Goal: Book appointment/travel/reservation

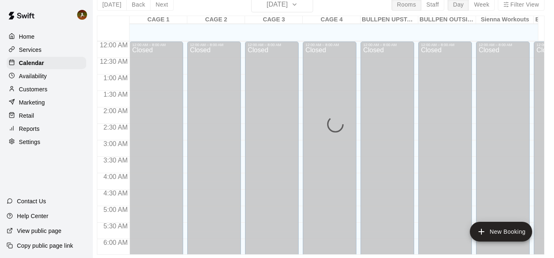
scroll to position [456, 164]
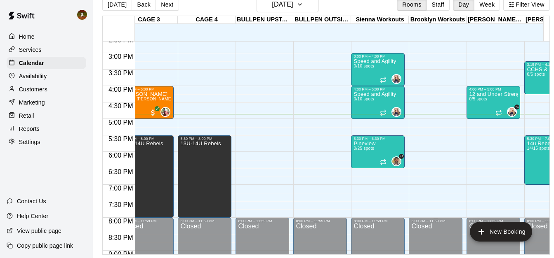
scroll to position [456, 130]
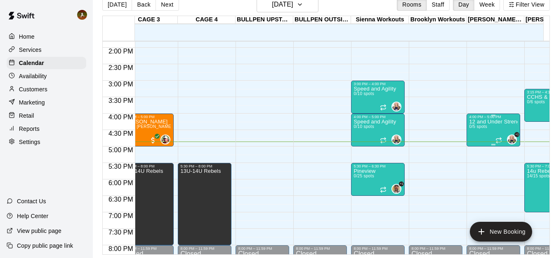
click at [496, 124] on div "12 and Under Strength and Conditioning September 0/5 spots" at bounding box center [493, 248] width 49 height 258
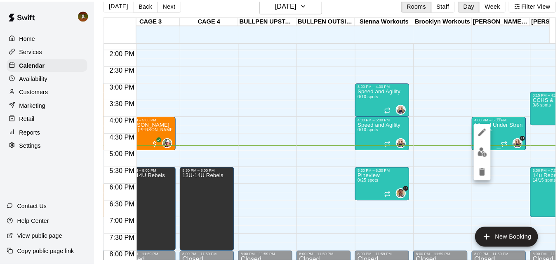
scroll to position [13, 0]
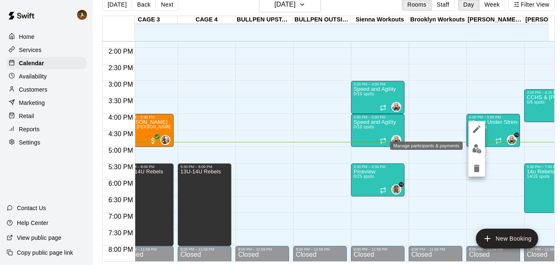
click at [477, 150] on img "edit" at bounding box center [476, 148] width 9 height 9
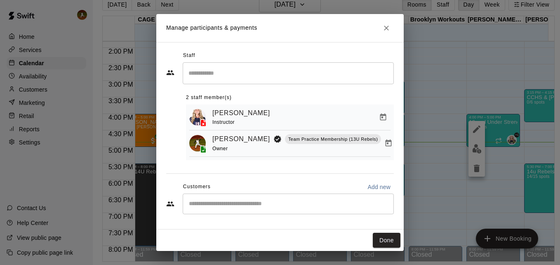
click at [235, 212] on div "​" at bounding box center [288, 203] width 211 height 21
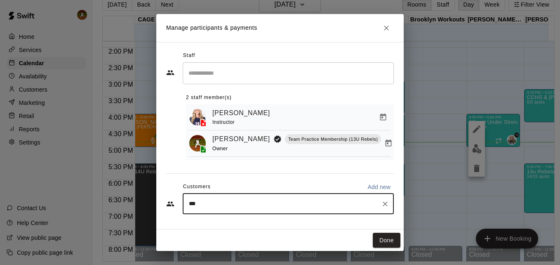
type input "****"
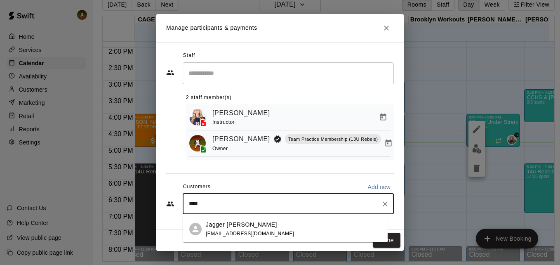
click at [236, 223] on p "Jagger Kinser" at bounding box center [241, 224] width 71 height 9
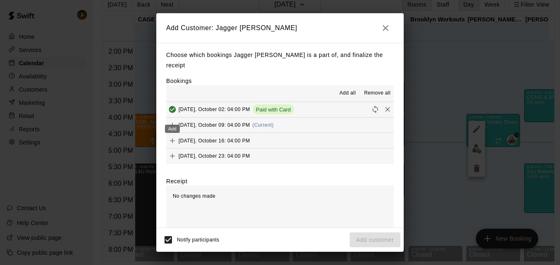
click at [173, 121] on icon "Add" at bounding box center [172, 125] width 8 height 8
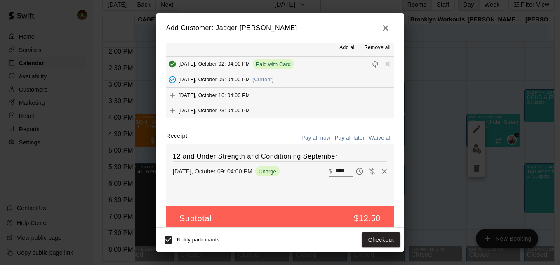
scroll to position [46, 0]
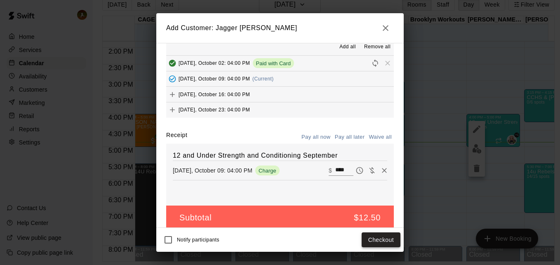
click at [376, 239] on button "Checkout" at bounding box center [381, 239] width 39 height 15
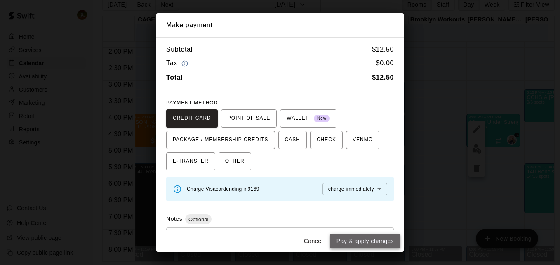
click at [362, 238] on button "Pay & apply changes" at bounding box center [365, 240] width 70 height 15
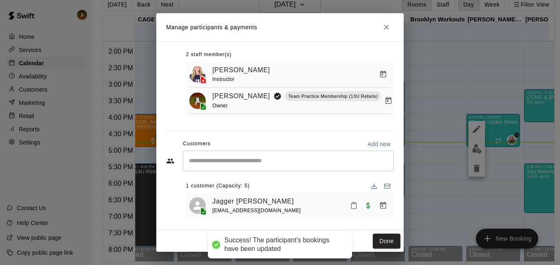
scroll to position [47, 0]
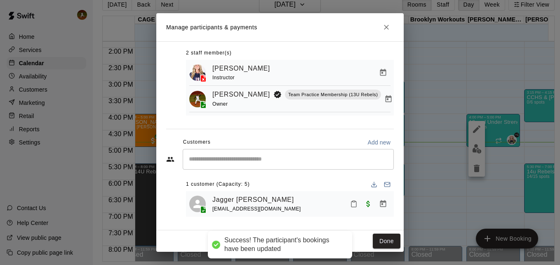
click at [258, 155] on input "Start typing to search customers..." at bounding box center [288, 159] width 204 height 8
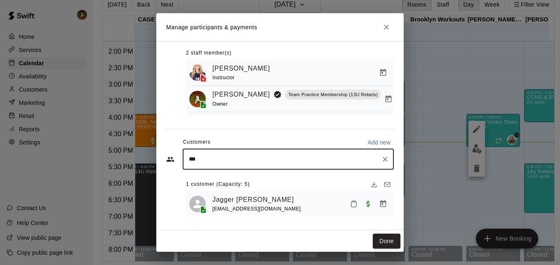
type input "****"
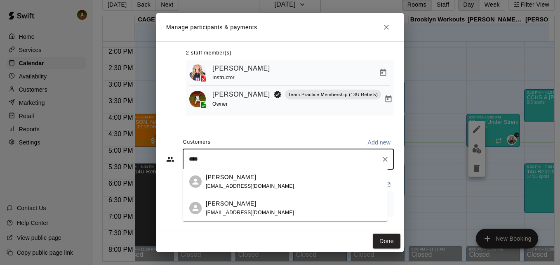
click at [231, 204] on p "Buck Bale" at bounding box center [231, 203] width 50 height 9
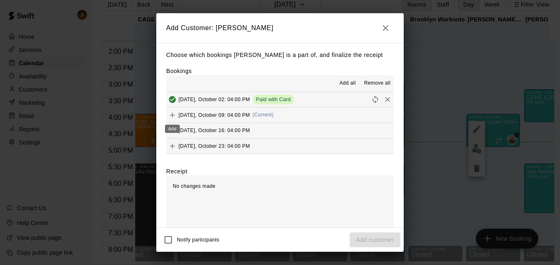
click at [173, 116] on icon "Add" at bounding box center [172, 115] width 5 height 5
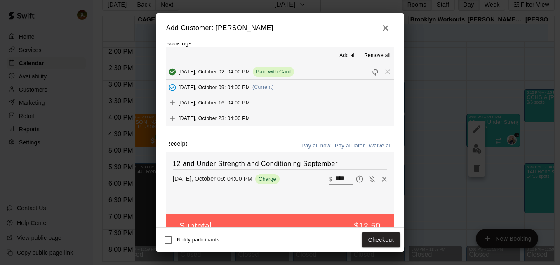
scroll to position [46, 0]
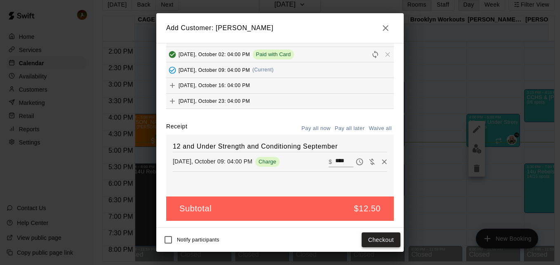
click at [374, 238] on button "Checkout" at bounding box center [381, 239] width 39 height 15
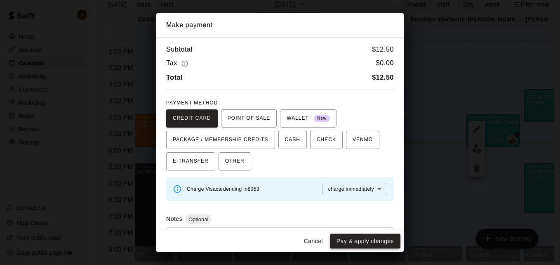
click at [347, 234] on button "Pay & apply changes" at bounding box center [365, 240] width 70 height 15
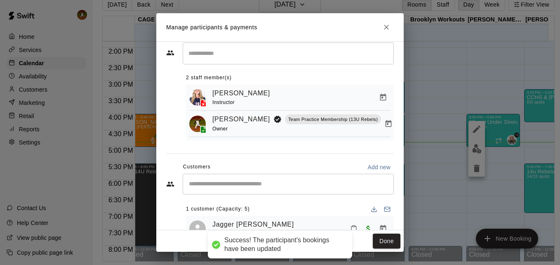
scroll to position [47, 0]
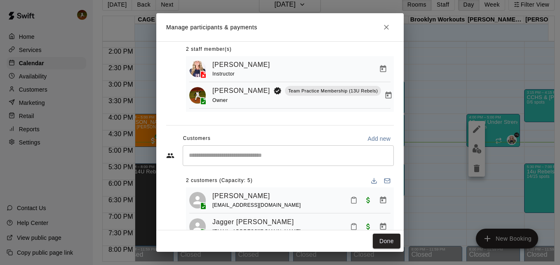
click at [304, 157] on input "Start typing to search customers..." at bounding box center [288, 155] width 204 height 8
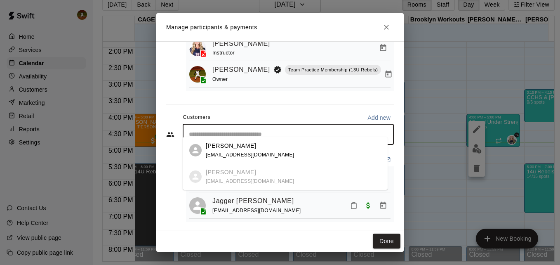
scroll to position [79, 0]
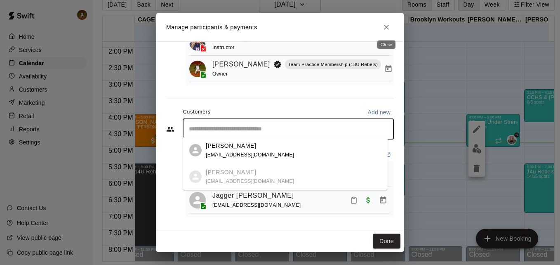
click at [384, 28] on icon "Close" at bounding box center [386, 27] width 8 height 8
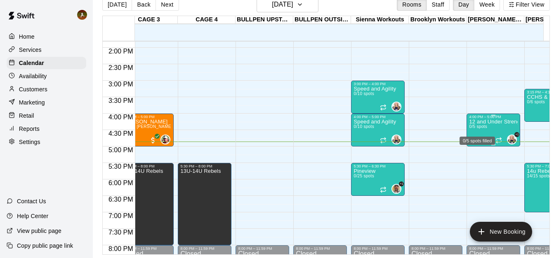
click at [488, 129] on div "12 and Under Strength and Conditioning September 0/5 spots" at bounding box center [493, 248] width 49 height 258
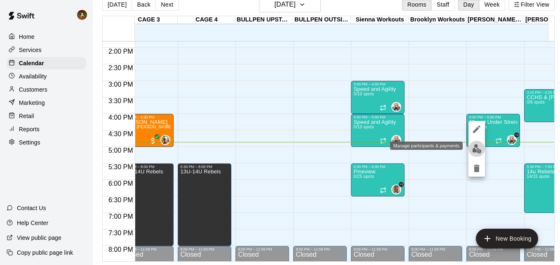
click at [477, 146] on img "edit" at bounding box center [476, 148] width 9 height 9
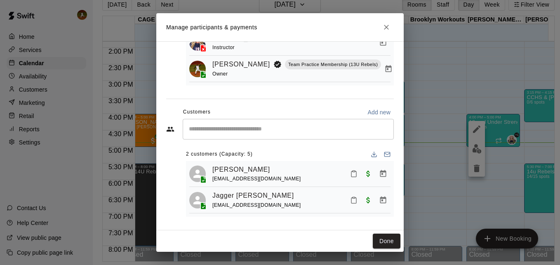
click at [296, 135] on div "​" at bounding box center [288, 129] width 211 height 21
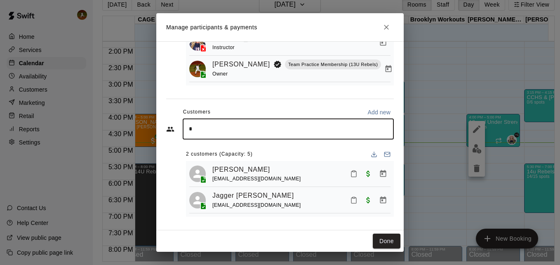
type input "**"
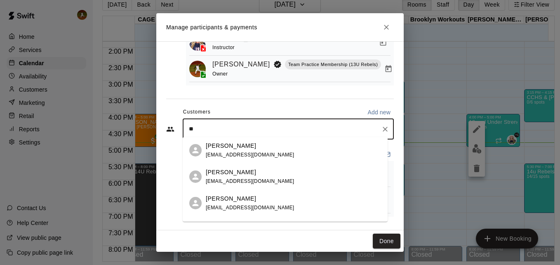
click at [236, 148] on p "Sydney Bale" at bounding box center [231, 145] width 50 height 9
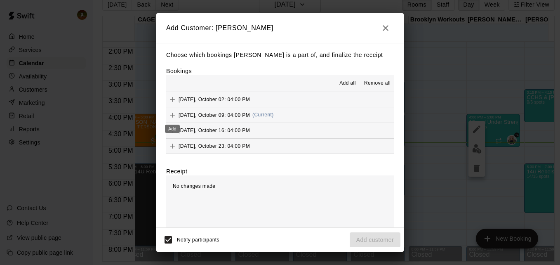
click at [173, 118] on icon "Add" at bounding box center [172, 115] width 8 height 8
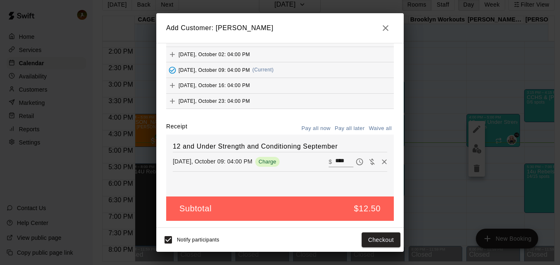
scroll to position [46, 0]
click at [373, 242] on button "Checkout" at bounding box center [381, 239] width 39 height 15
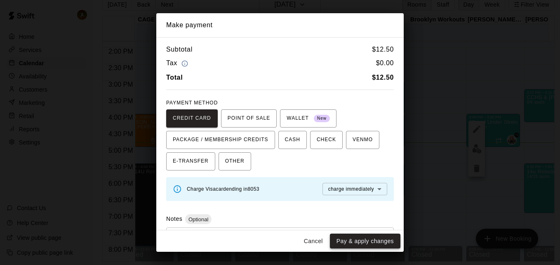
click at [388, 236] on button "Pay & apply changes" at bounding box center [365, 240] width 70 height 15
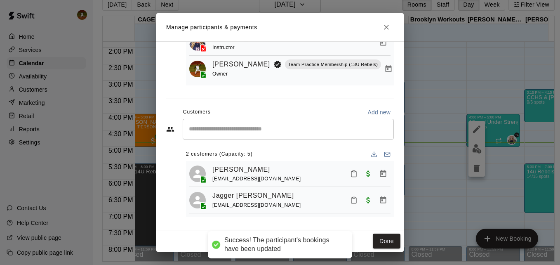
scroll to position [18, 0]
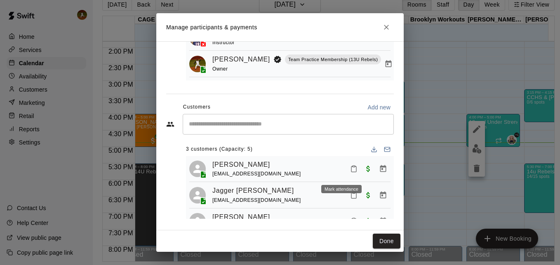
click at [350, 172] on icon "Mark attendance" at bounding box center [353, 168] width 7 height 7
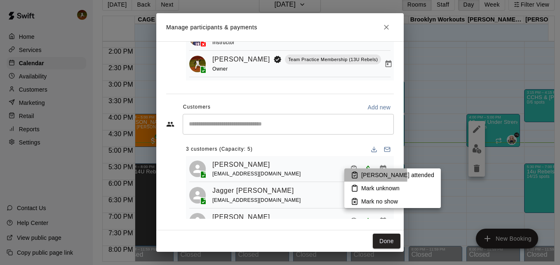
click at [357, 176] on icon at bounding box center [354, 174] width 7 height 7
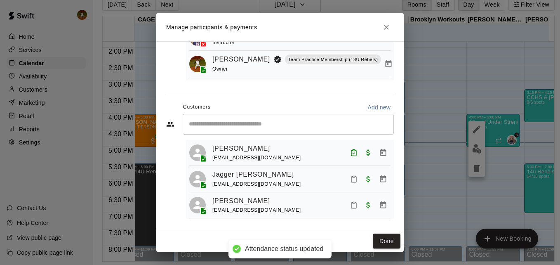
scroll to position [23, 0]
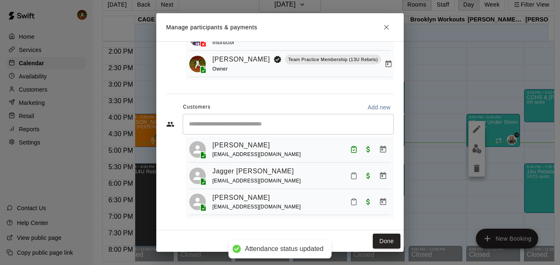
click at [350, 177] on icon "Mark attendance" at bounding box center [353, 175] width 7 height 7
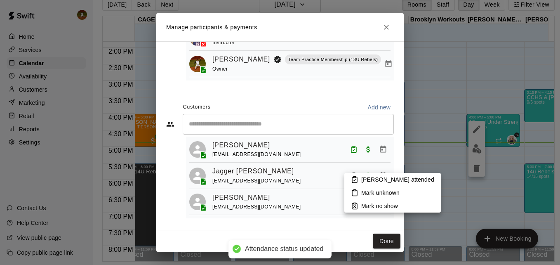
click at [362, 180] on p "Mark attended" at bounding box center [397, 179] width 73 height 8
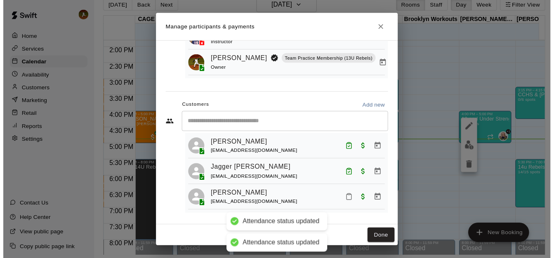
scroll to position [83, 0]
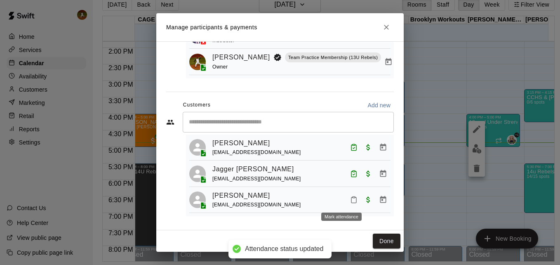
click at [350, 200] on icon "Mark attendance" at bounding box center [353, 199] width 7 height 7
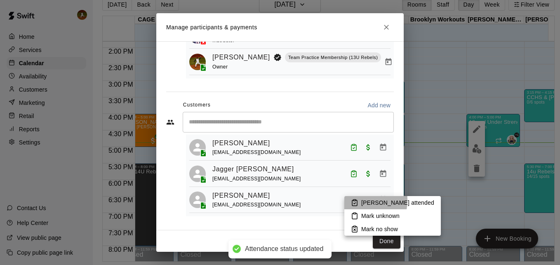
click at [351, 200] on icon at bounding box center [354, 202] width 7 height 7
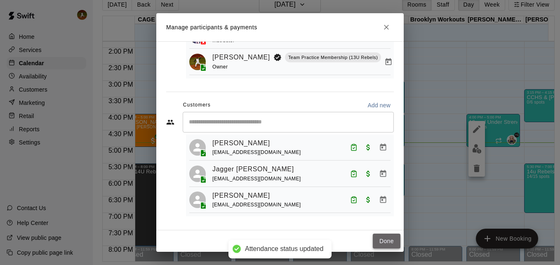
click at [382, 239] on button "Done" at bounding box center [387, 240] width 28 height 15
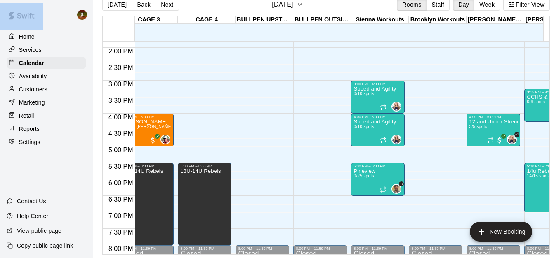
click at [0, 80] on html "Home Services Calendar Availability Customers Marketing Retail Reports Settings…" at bounding box center [277, 123] width 554 height 272
drag, startPoint x: 18, startPoint y: 188, endPoint x: 22, endPoint y: 178, distance: 11.5
click at [19, 188] on div "Home Services Calendar Availability Customers Marketing Retail Reports Settings…" at bounding box center [46, 129] width 93 height 258
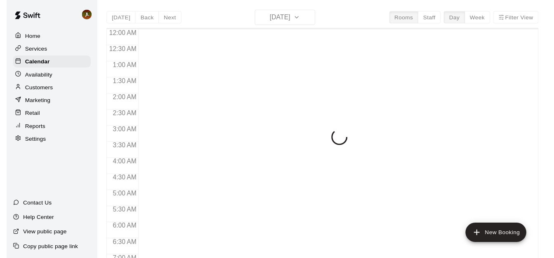
scroll to position [547, 0]
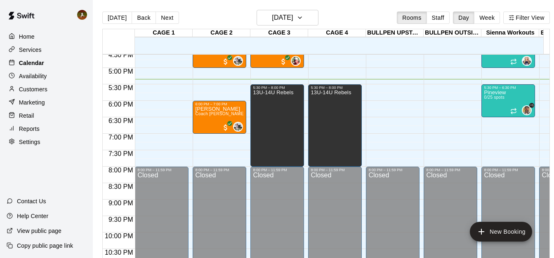
click at [36, 63] on p "Calendar" at bounding box center [31, 63] width 25 height 8
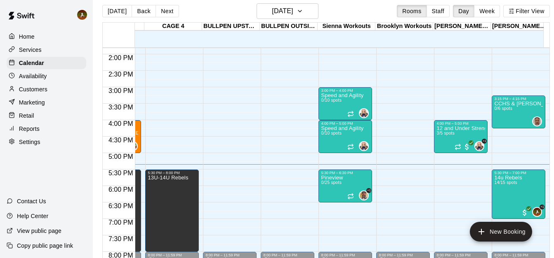
scroll to position [0, 0]
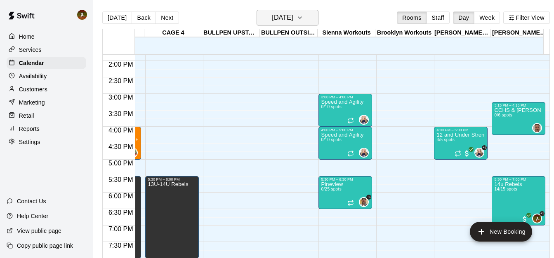
click at [303, 20] on icon "button" at bounding box center [299, 18] width 7 height 10
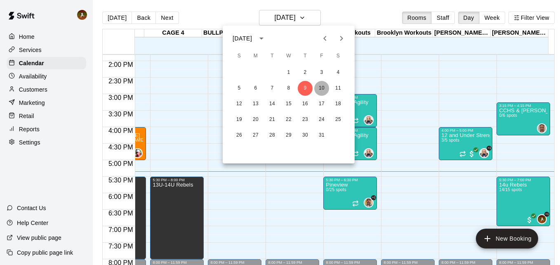
click at [323, 87] on button "10" at bounding box center [321, 88] width 15 height 15
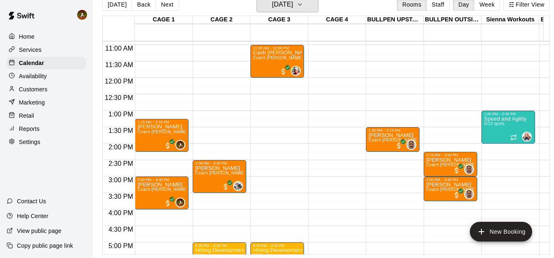
scroll to position [373, 0]
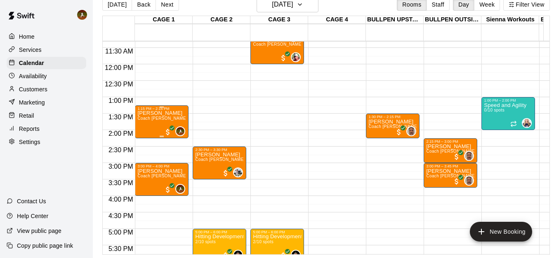
click at [156, 116] on span "Coach [PERSON_NAME] Hitting One on One" at bounding box center [181, 118] width 89 height 5
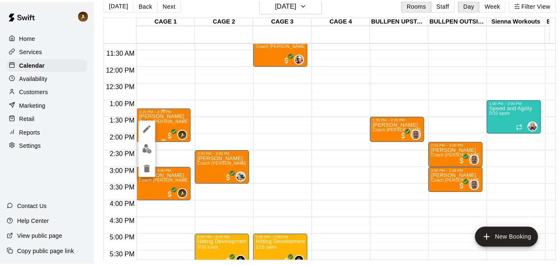
scroll to position [13, 0]
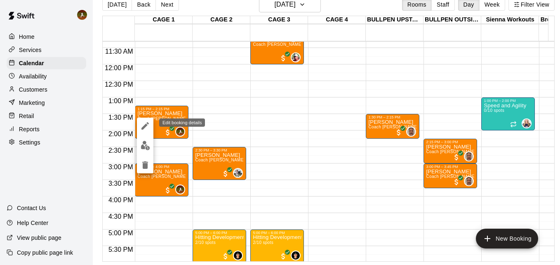
click at [145, 132] on button "edit" at bounding box center [145, 125] width 16 height 16
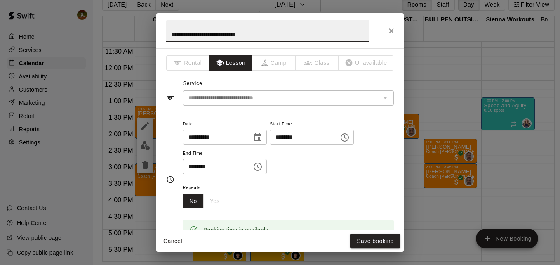
click at [312, 139] on input "********" at bounding box center [301, 136] width 63 height 15
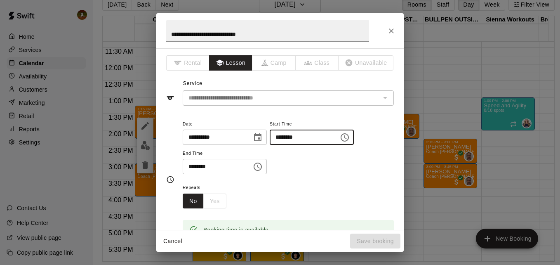
type input "********"
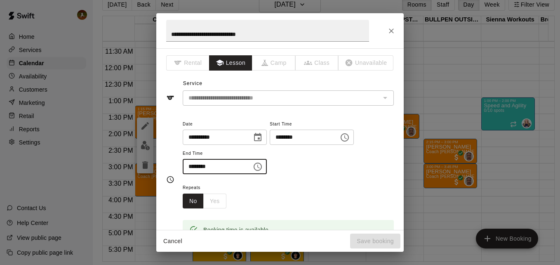
click at [190, 169] on input "********" at bounding box center [214, 166] width 63 height 15
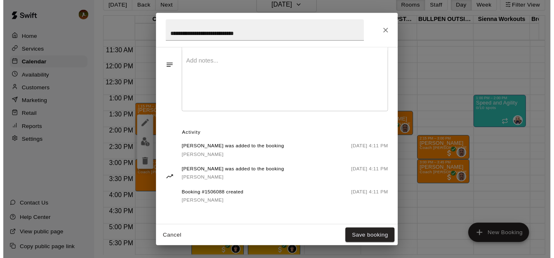
scroll to position [285, 0]
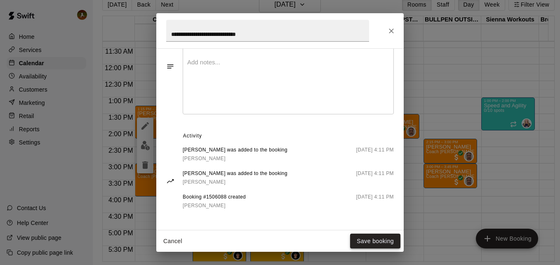
type input "********"
click at [367, 239] on button "Save booking" at bounding box center [375, 240] width 50 height 15
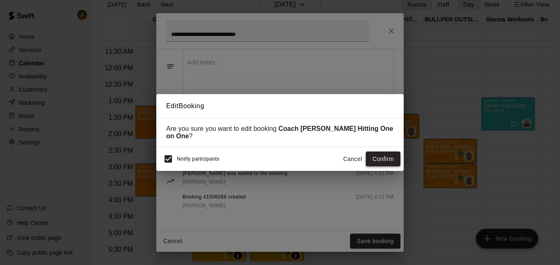
click at [379, 161] on button "Confirm" at bounding box center [383, 158] width 35 height 15
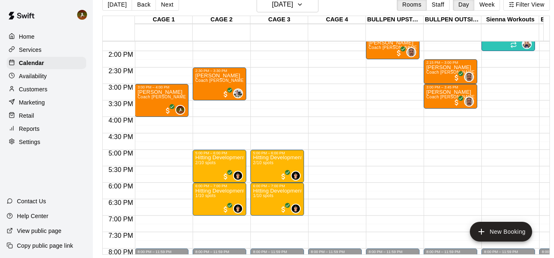
scroll to position [456, 0]
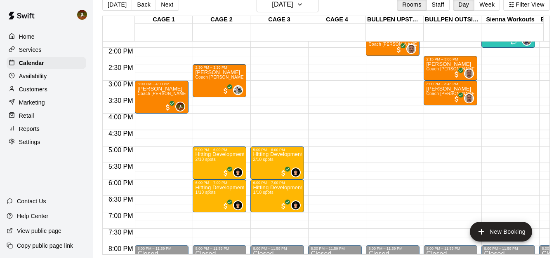
click at [24, 33] on p "Home" at bounding box center [27, 37] width 16 height 8
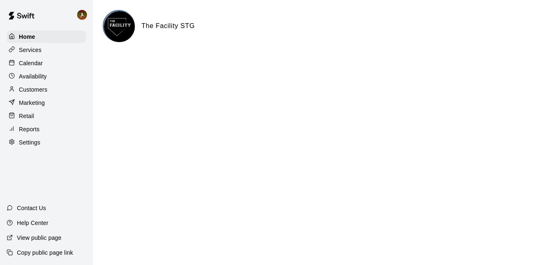
click at [29, 62] on p "Calendar" at bounding box center [31, 63] width 24 height 8
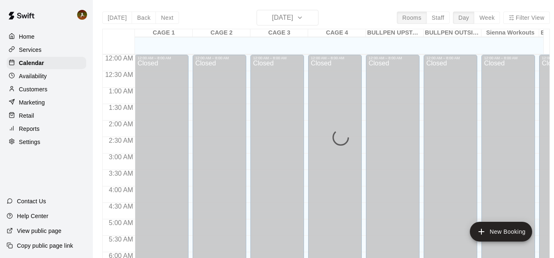
scroll to position [547, 0]
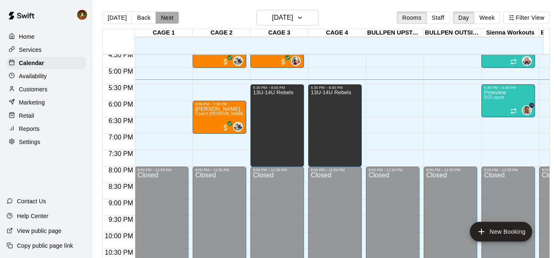
click at [164, 17] on button "Next" at bounding box center [166, 18] width 23 height 12
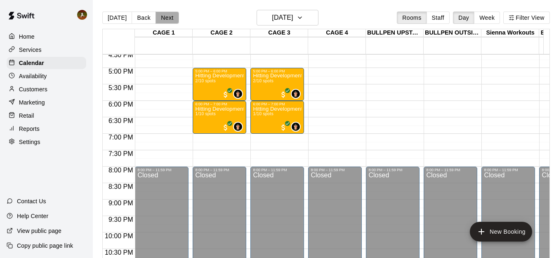
click at [164, 17] on button "Next" at bounding box center [166, 18] width 23 height 12
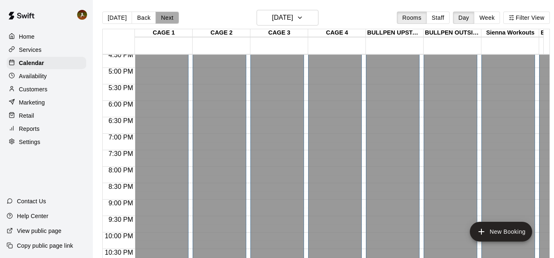
click at [164, 17] on button "Next" at bounding box center [166, 18] width 23 height 12
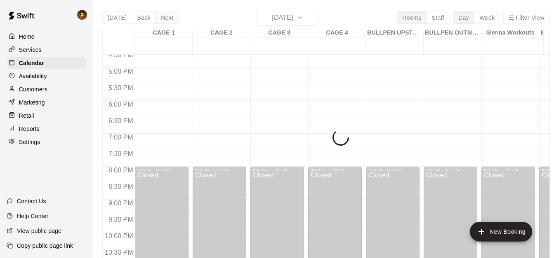
click at [164, 17] on div "[DATE] Back [DATE][DATE] Rooms Staff Day Week Filter View CAGE 1 13 Mon CAGE 2 …" at bounding box center [325, 139] width 447 height 258
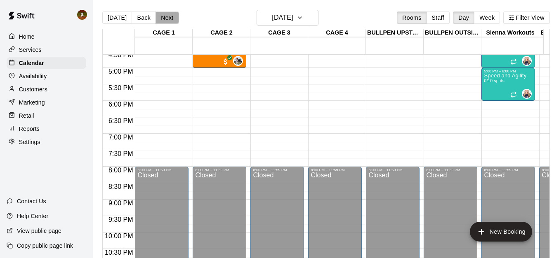
click at [165, 18] on button "Next" at bounding box center [166, 18] width 23 height 12
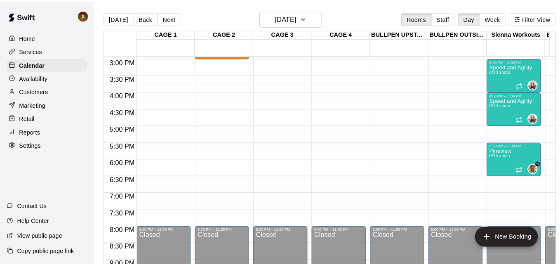
scroll to position [506, 0]
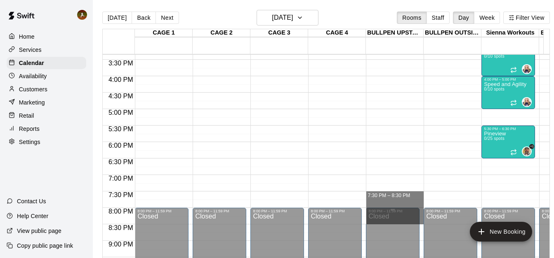
drag, startPoint x: 382, startPoint y: 195, endPoint x: 379, endPoint y: 220, distance: 25.3
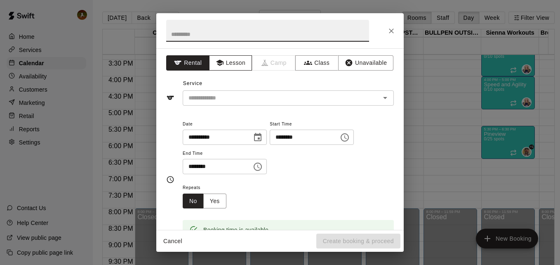
click at [239, 68] on button "Lesson" at bounding box center [230, 62] width 43 height 15
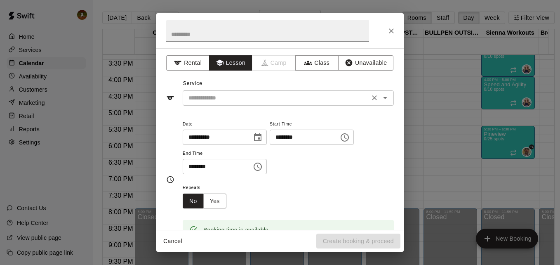
click at [225, 99] on input "text" at bounding box center [276, 98] width 182 height 10
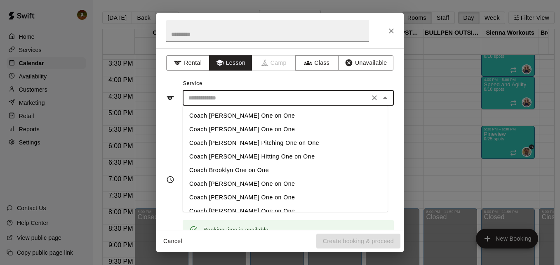
click at [246, 144] on li "Coach [PERSON_NAME] Pitching One on One" at bounding box center [285, 143] width 205 height 14
type input "**********"
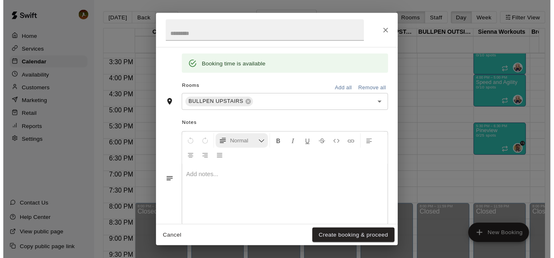
scroll to position [181, 0]
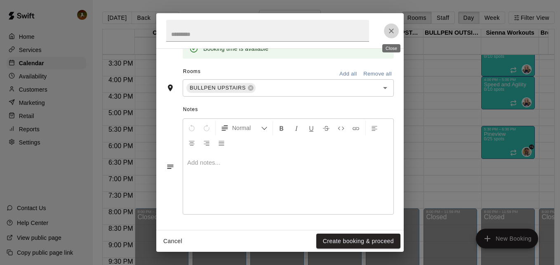
click at [390, 33] on icon "Close" at bounding box center [391, 31] width 8 height 8
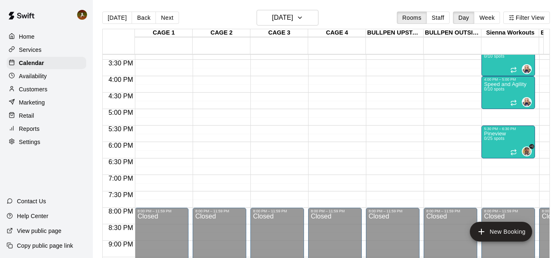
drag, startPoint x: 21, startPoint y: 94, endPoint x: 27, endPoint y: 94, distance: 5.8
click at [22, 94] on p "Customers" at bounding box center [33, 89] width 28 height 8
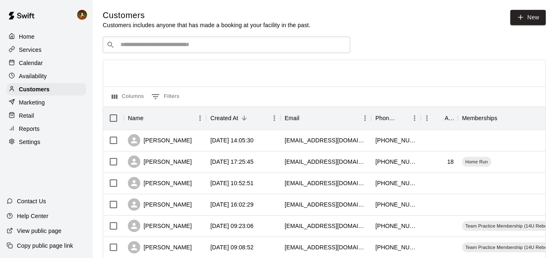
click at [242, 46] on input "Search customers by name or email" at bounding box center [232, 45] width 228 height 8
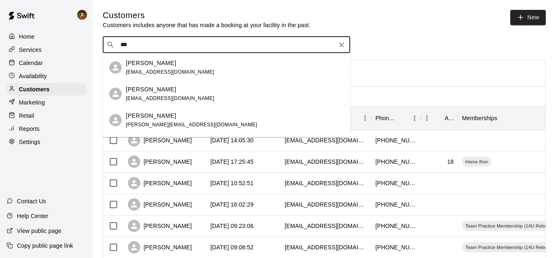
type input "****"
click at [162, 122] on span "[EMAIL_ADDRESS][DOMAIN_NAME]" at bounding box center [170, 125] width 89 height 6
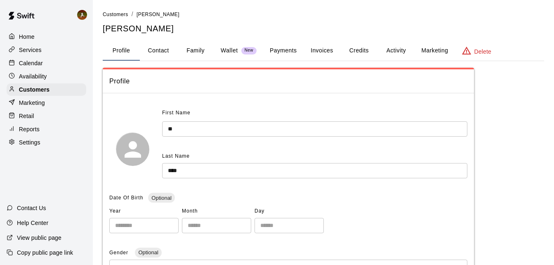
click at [292, 51] on button "Payments" at bounding box center [283, 51] width 40 height 20
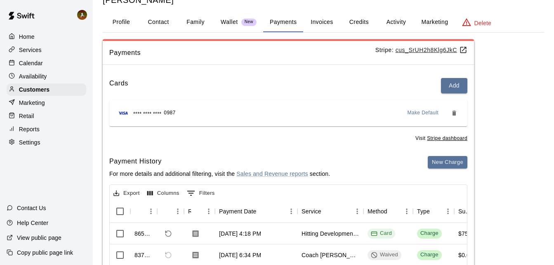
scroll to position [41, 0]
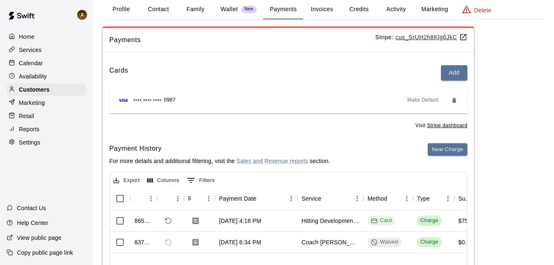
click at [222, 1] on button "Wallet New" at bounding box center [238, 10] width 49 height 20
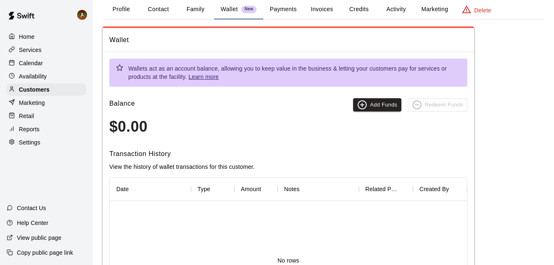
drag, startPoint x: 284, startPoint y: 5, endPoint x: 291, endPoint y: 9, distance: 8.0
click at [285, 5] on button "Payments" at bounding box center [283, 10] width 40 height 20
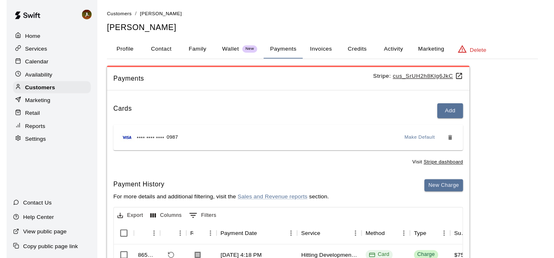
scroll to position [0, 0]
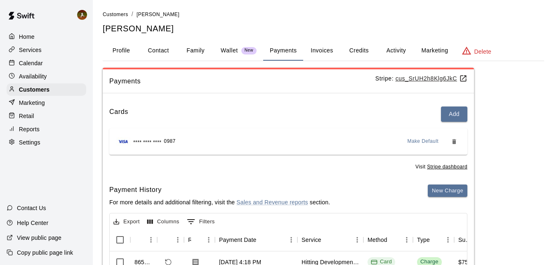
click at [320, 54] on button "Invoices" at bounding box center [321, 51] width 37 height 20
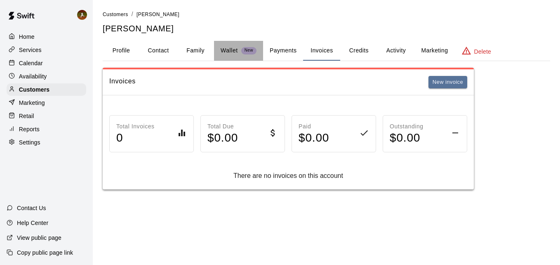
click at [227, 50] on p "Wallet" at bounding box center [229, 50] width 17 height 9
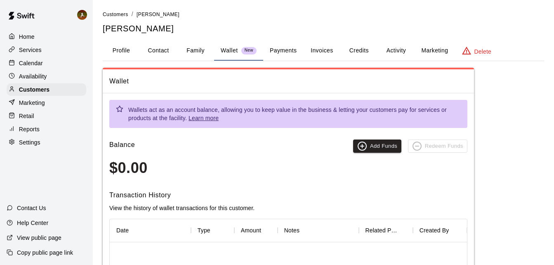
drag, startPoint x: 284, startPoint y: 50, endPoint x: 297, endPoint y: 50, distance: 12.8
click at [284, 50] on button "Payments" at bounding box center [283, 51] width 40 height 20
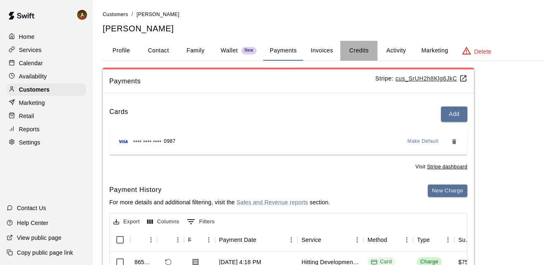
click at [351, 51] on button "Credits" at bounding box center [358, 51] width 37 height 20
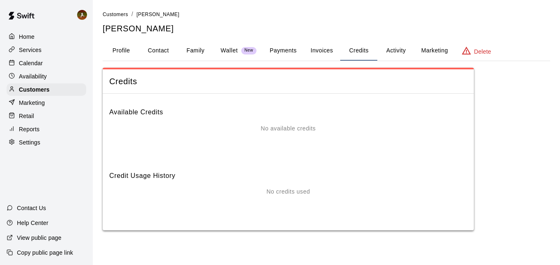
click at [29, 64] on p "Calendar" at bounding box center [31, 63] width 24 height 8
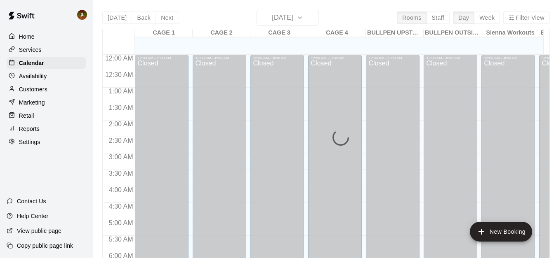
scroll to position [547, 0]
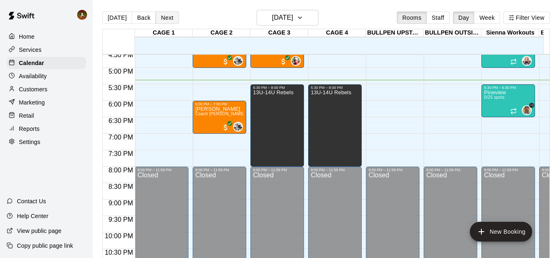
click at [164, 21] on button "Next" at bounding box center [166, 18] width 23 height 12
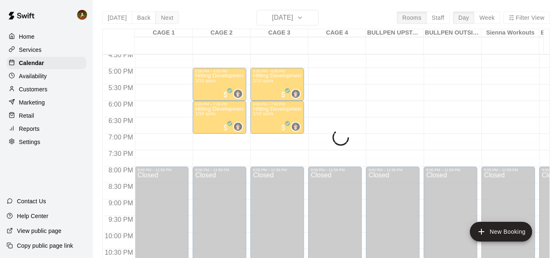
click at [164, 21] on div "[DATE] Back [DATE][DATE] Rooms Staff Day Week Filter View CAGE 1 10 Fri CAGE 2 …" at bounding box center [325, 139] width 447 height 258
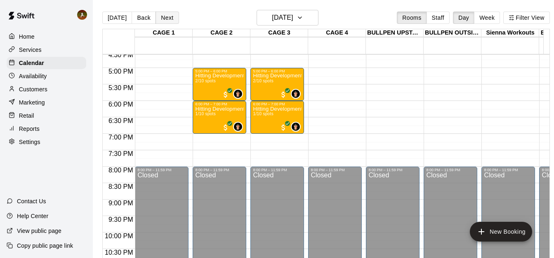
click at [164, 21] on button "Next" at bounding box center [166, 18] width 23 height 12
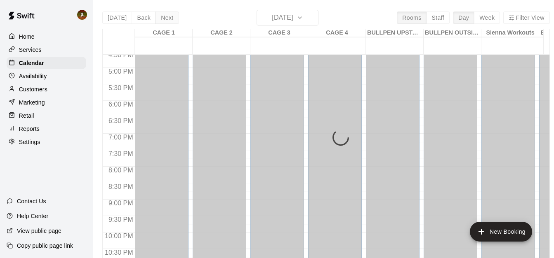
click at [164, 21] on div "[DATE] Back [DATE][DATE] Rooms Staff Day Week Filter View CAGE 1 11 Sat CAGE 2 …" at bounding box center [325, 139] width 447 height 258
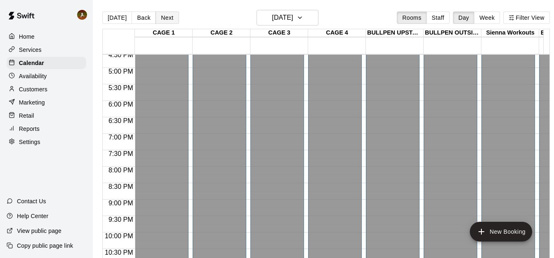
click at [164, 21] on button "Next" at bounding box center [166, 18] width 23 height 12
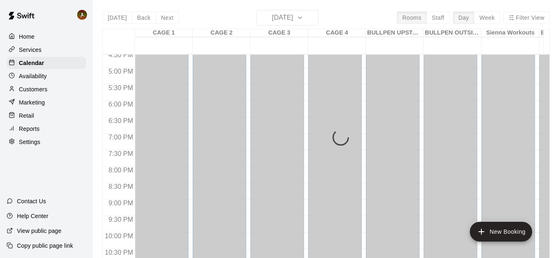
click at [163, 21] on div "[DATE] Back [DATE][DATE] Rooms Staff Day Week Filter View CAGE 1 12 Sun CAGE 2 …" at bounding box center [325, 139] width 447 height 258
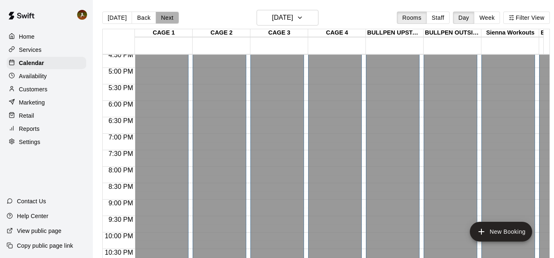
click at [163, 21] on button "Next" at bounding box center [166, 18] width 23 height 12
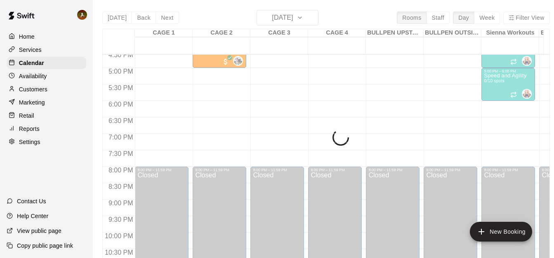
click at [163, 21] on div "[DATE] Back [DATE][DATE] Rooms Staff Day Week Filter View CAGE 1 13 Mon CAGE 2 …" at bounding box center [325, 139] width 447 height 258
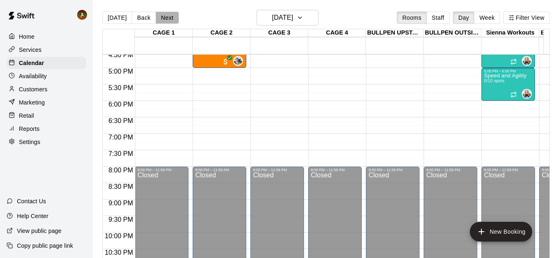
click at [163, 21] on button "Next" at bounding box center [166, 18] width 23 height 12
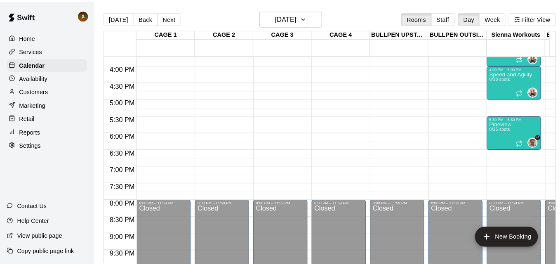
scroll to position [506, 0]
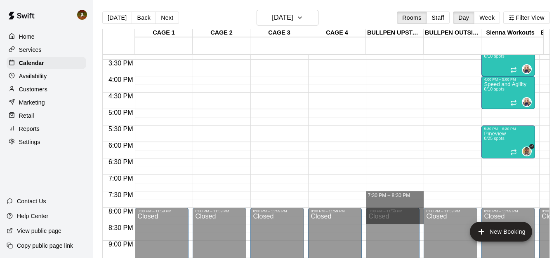
drag, startPoint x: 376, startPoint y: 193, endPoint x: 371, endPoint y: 218, distance: 26.0
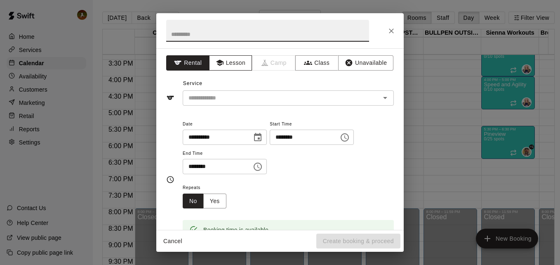
click at [228, 64] on button "Lesson" at bounding box center [230, 62] width 43 height 15
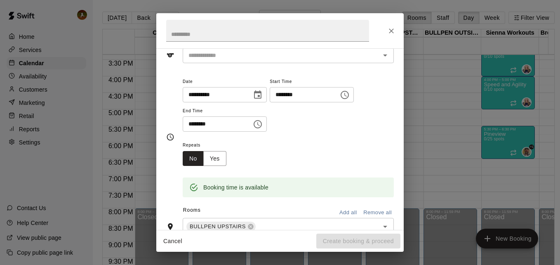
scroll to position [0, 0]
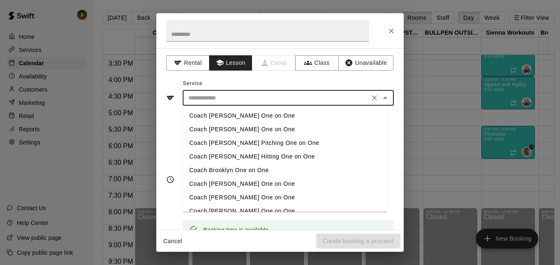
click at [274, 96] on input "text" at bounding box center [276, 98] width 182 height 10
click at [241, 141] on li "Coach [PERSON_NAME] Pitching One on One" at bounding box center [285, 143] width 205 height 14
type input "**********"
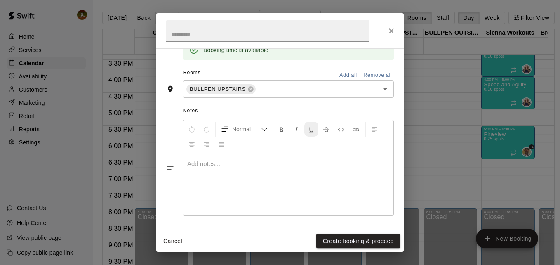
scroll to position [181, 0]
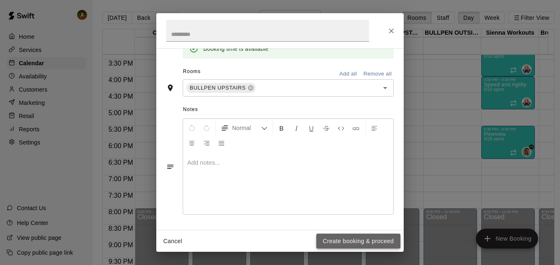
click at [355, 244] on button "Create booking & proceed" at bounding box center [358, 240] width 84 height 15
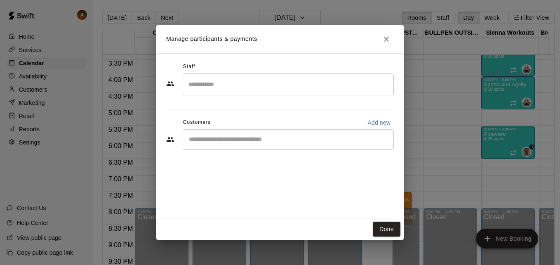
click at [246, 89] on input "Search staff" at bounding box center [288, 84] width 204 height 14
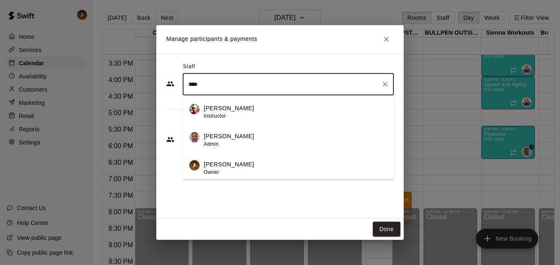
click at [220, 162] on p "[PERSON_NAME]" at bounding box center [229, 164] width 50 height 9
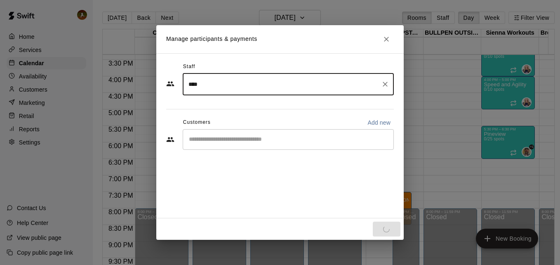
type input "****"
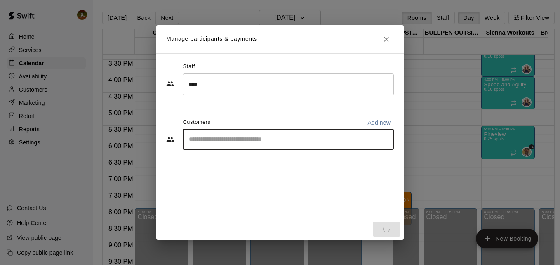
click at [226, 140] on input "Start typing to search customers..." at bounding box center [288, 139] width 204 height 8
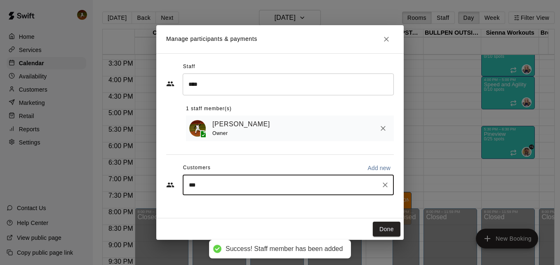
type input "****"
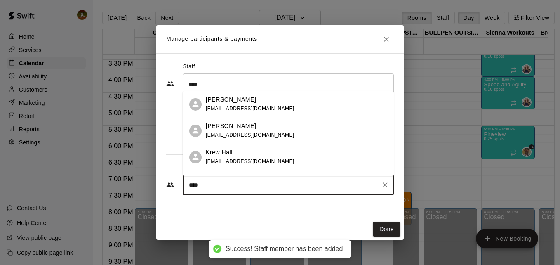
click at [235, 151] on div "Krew Hall" at bounding box center [250, 152] width 89 height 9
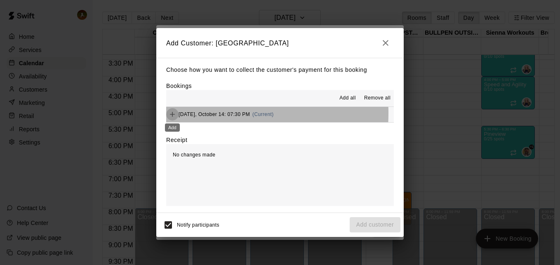
click at [170, 113] on icon "Add" at bounding box center [172, 114] width 8 height 8
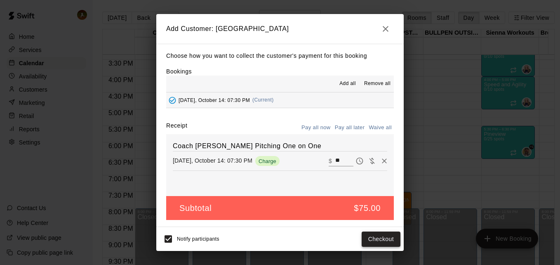
click at [376, 240] on button "Checkout" at bounding box center [381, 238] width 39 height 15
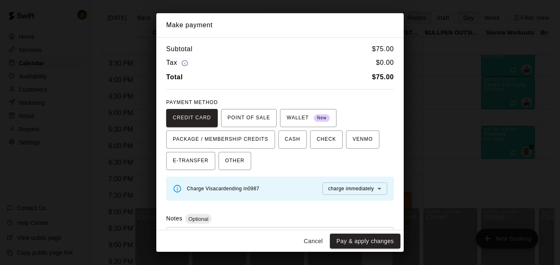
scroll to position [0, 0]
click at [374, 240] on button "Pay & apply changes" at bounding box center [365, 240] width 70 height 15
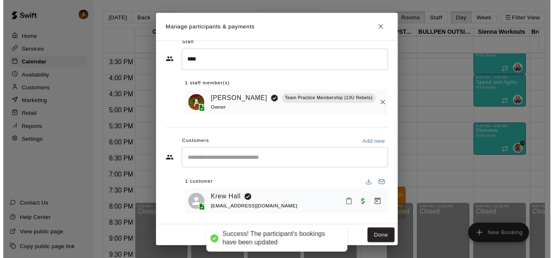
scroll to position [16, 0]
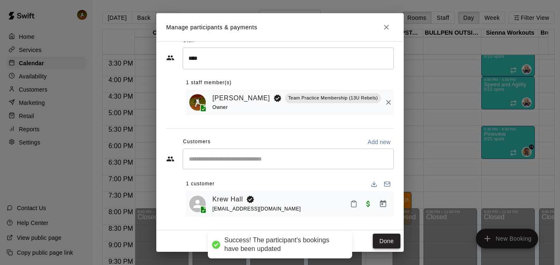
click at [384, 238] on button "Done" at bounding box center [387, 240] width 28 height 15
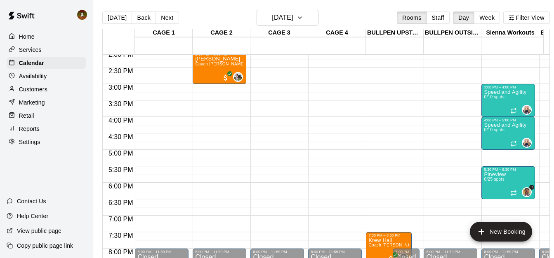
scroll to position [465, 0]
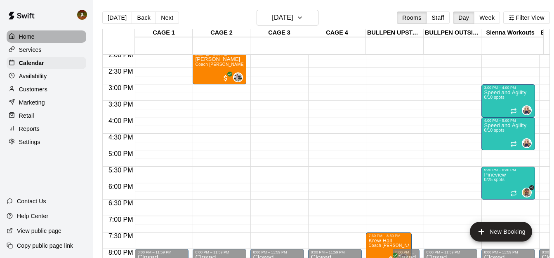
click at [31, 40] on p "Home" at bounding box center [27, 37] width 16 height 8
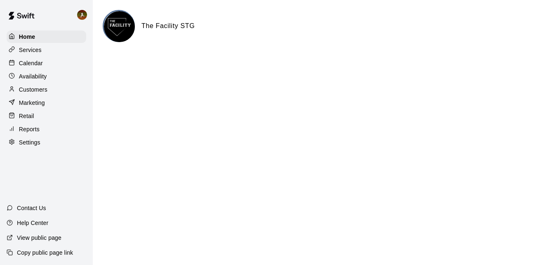
click at [33, 61] on p "Calendar" at bounding box center [31, 63] width 24 height 8
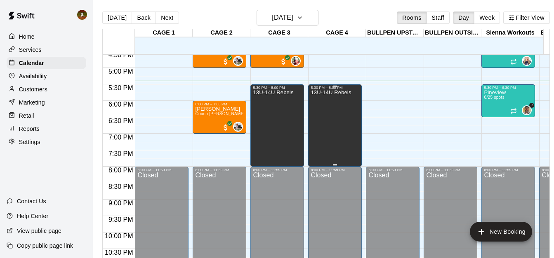
scroll to position [506, 0]
